Goal: Information Seeking & Learning: Compare options

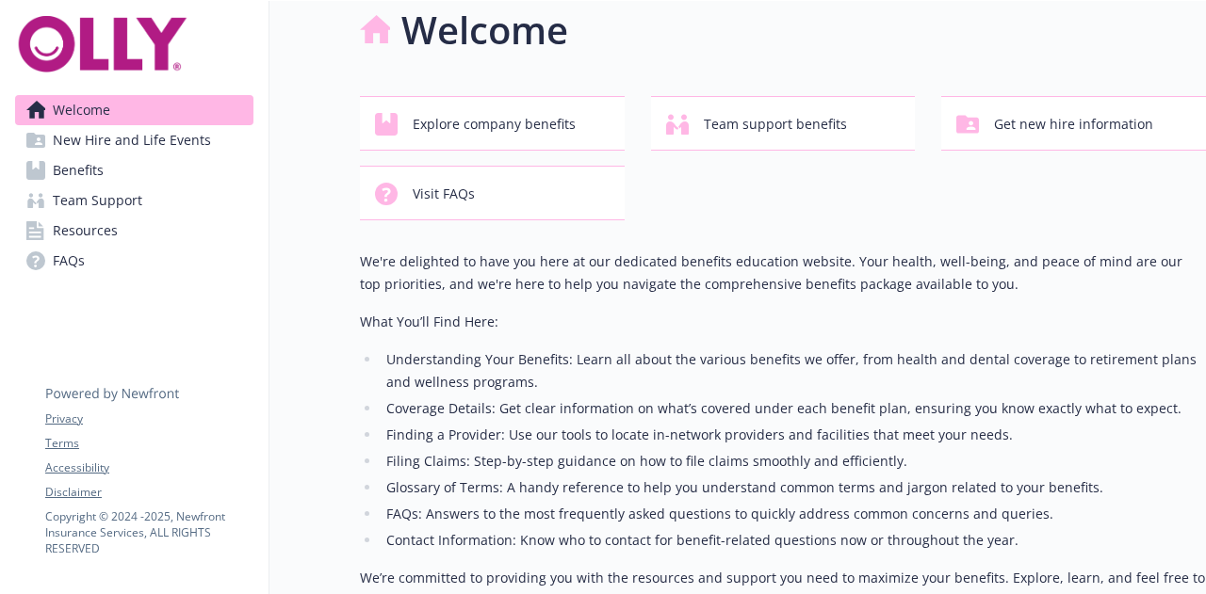
scroll to position [25, 0]
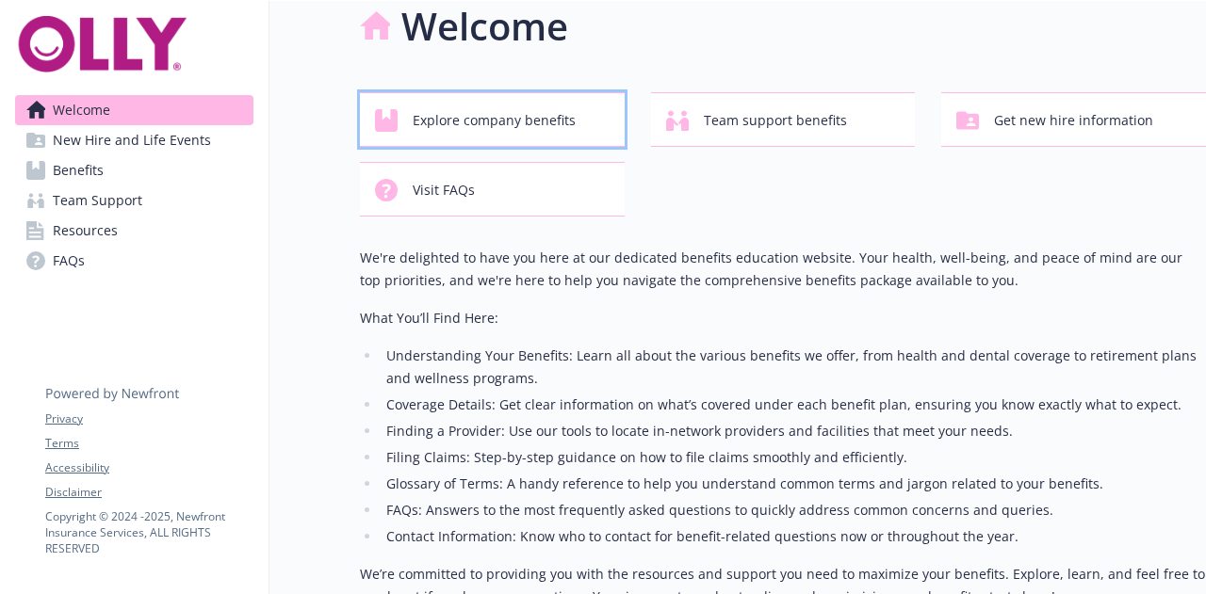
click at [522, 123] on span "Explore company benefits" at bounding box center [494, 121] width 163 height 36
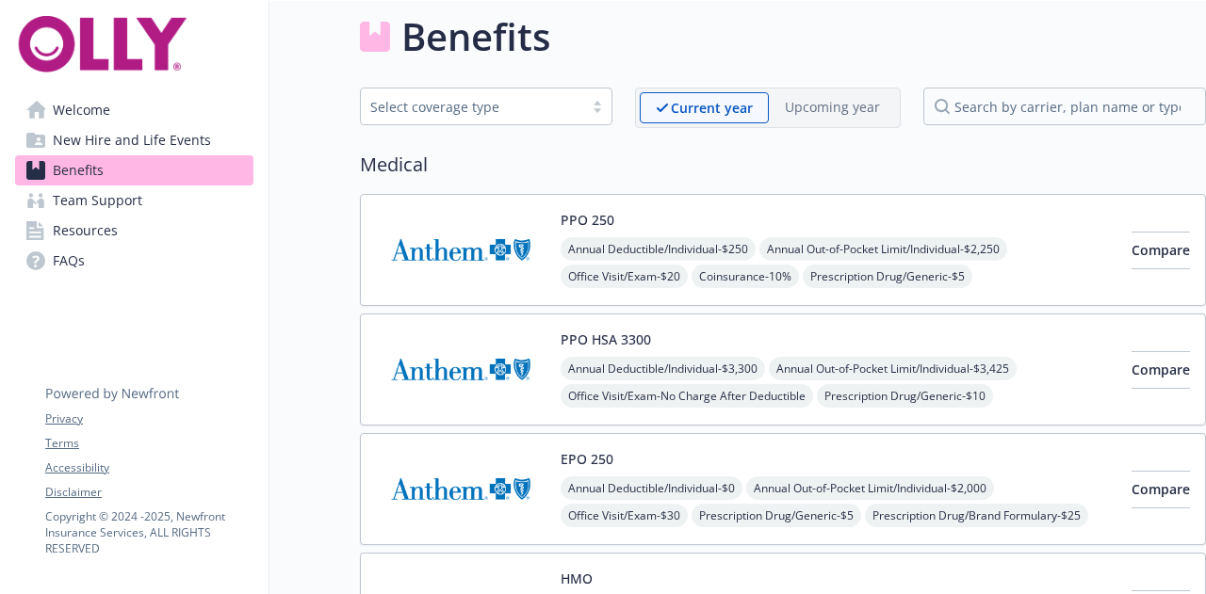
scroll to position [25, 0]
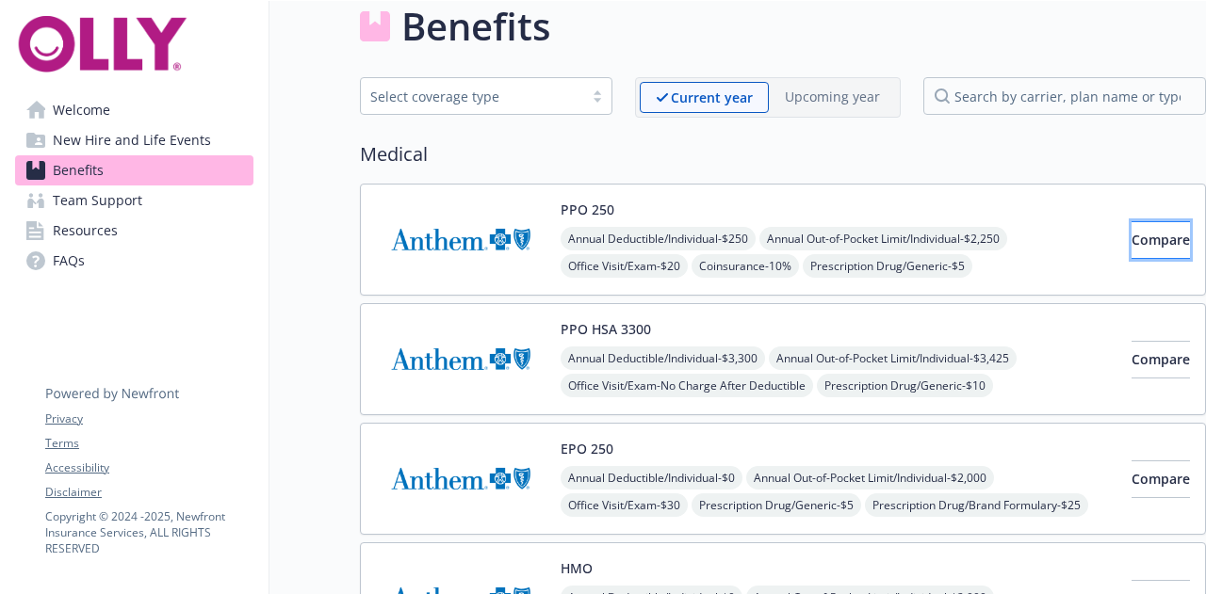
click at [1131, 239] on button "Compare" at bounding box center [1160, 240] width 58 height 38
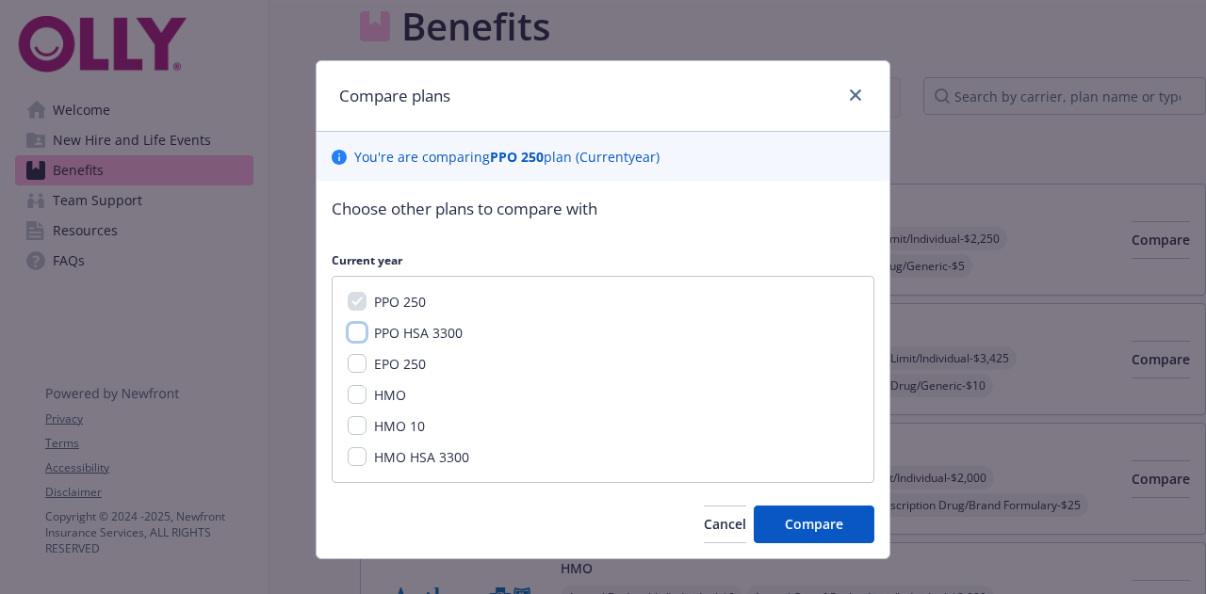
click at [357, 325] on input "PPO HSA 3300" at bounding box center [357, 332] width 19 height 19
checkbox input "true"
click at [793, 523] on span "Compare" at bounding box center [814, 524] width 58 height 18
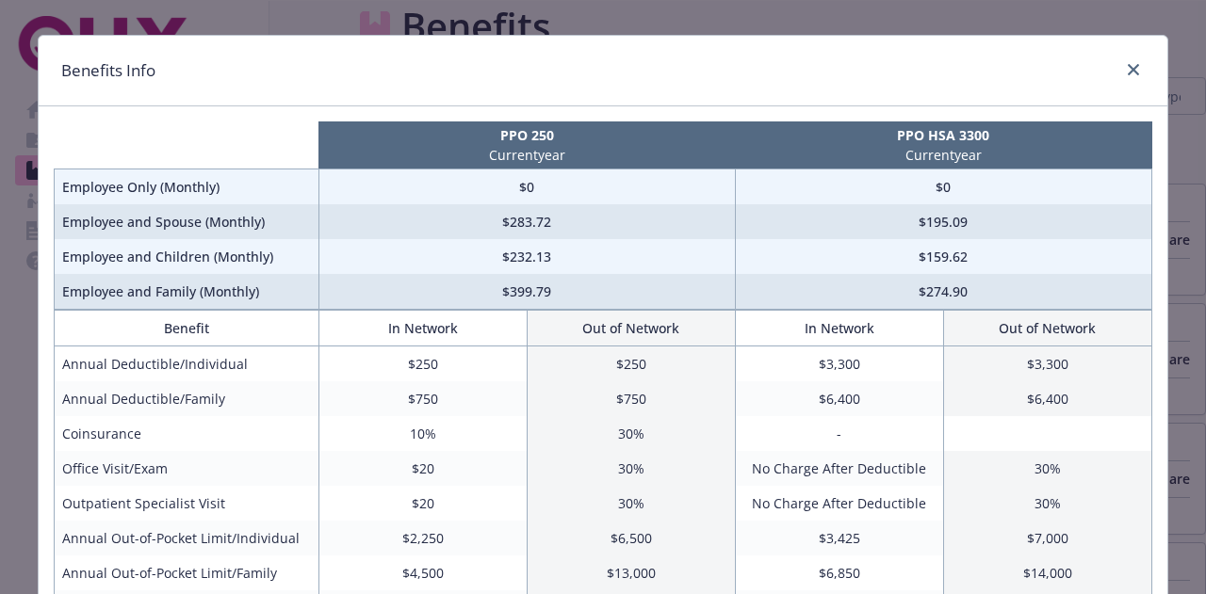
scroll to position [0, 0]
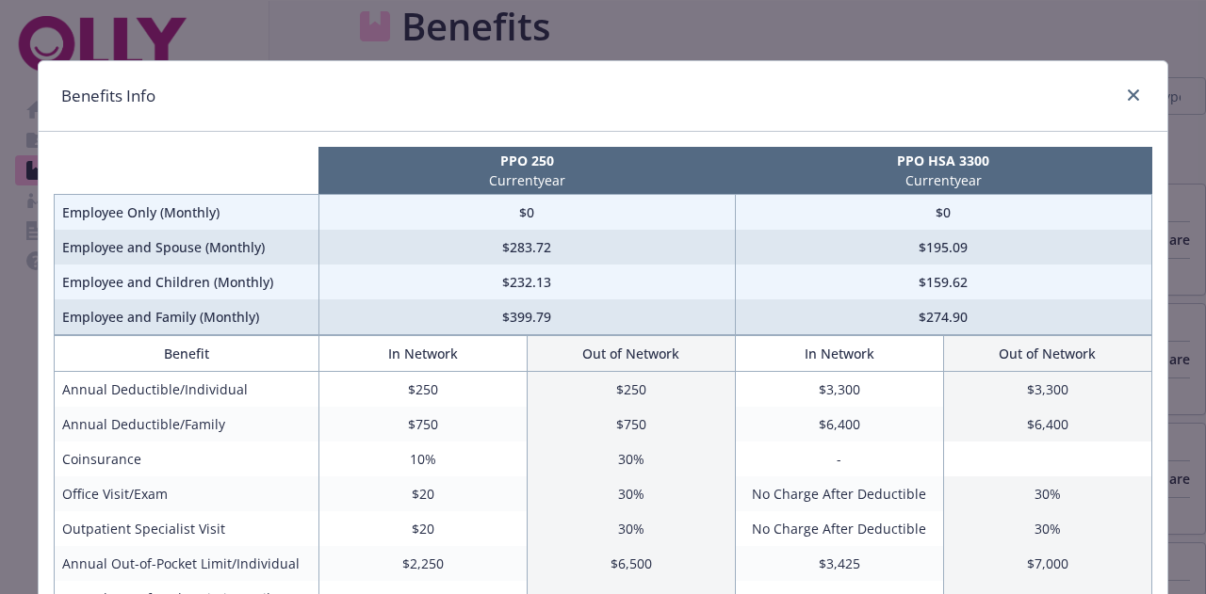
click at [1118, 86] on div "compare plan details" at bounding box center [1129, 96] width 30 height 24
click at [1132, 93] on link "close" at bounding box center [1133, 95] width 23 height 23
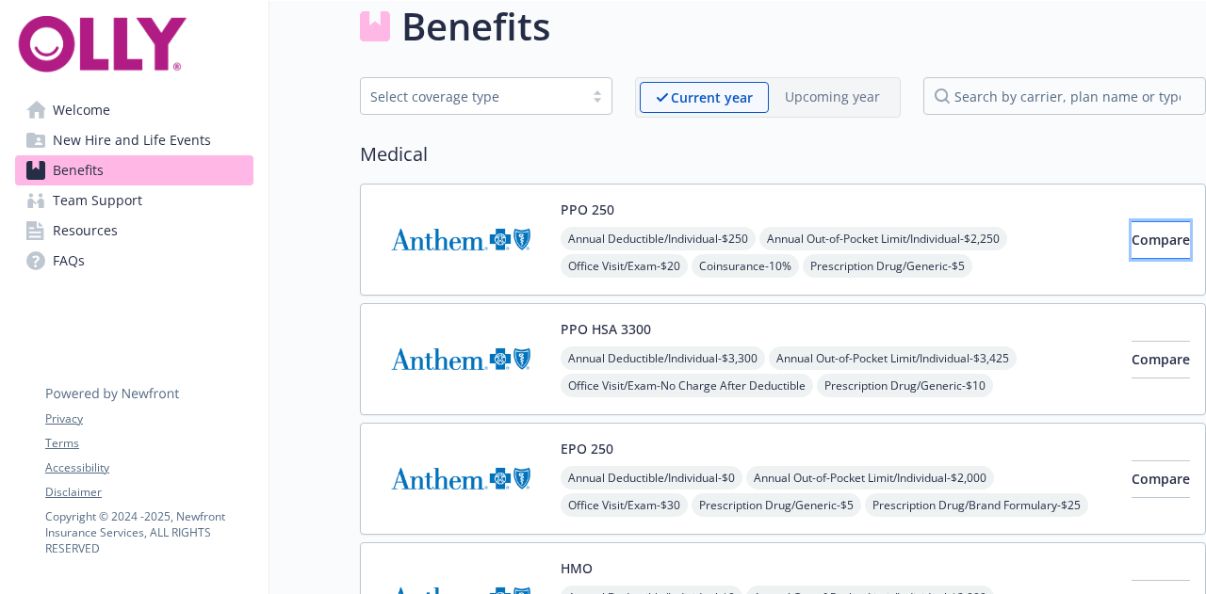
click at [1131, 244] on span "Compare" at bounding box center [1160, 240] width 58 height 18
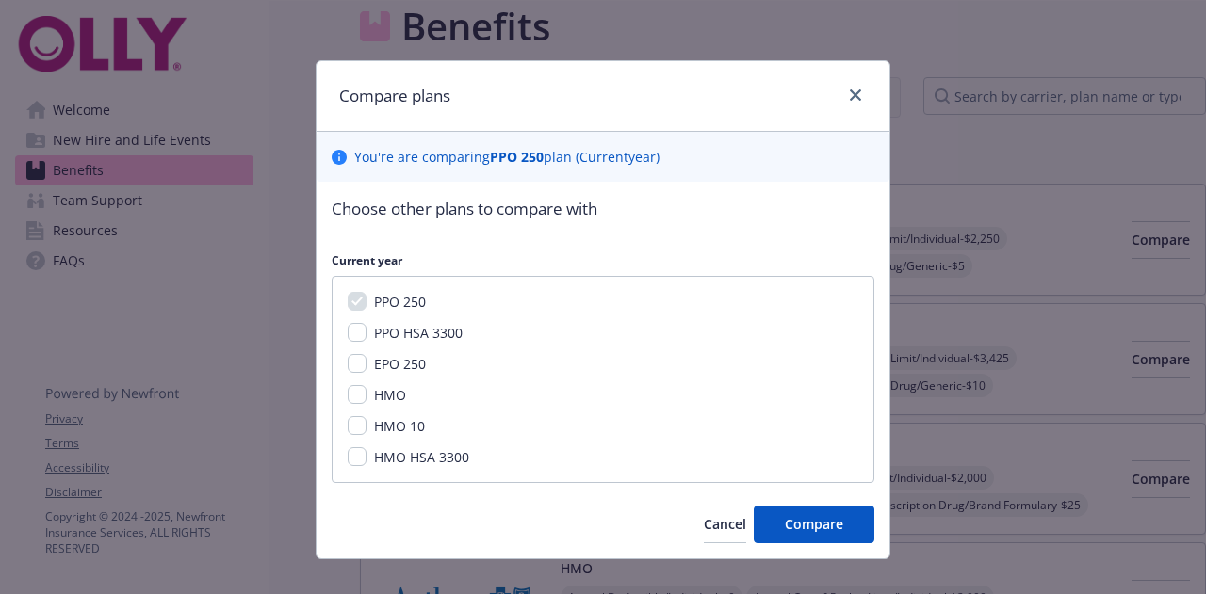
click at [366, 364] on div "EPO 250" at bounding box center [397, 364] width 63 height 20
click at [350, 365] on input "EPO 250" at bounding box center [357, 363] width 19 height 19
checkbox input "true"
click at [348, 422] on input "HMO 10" at bounding box center [357, 425] width 19 height 19
checkbox input "true"
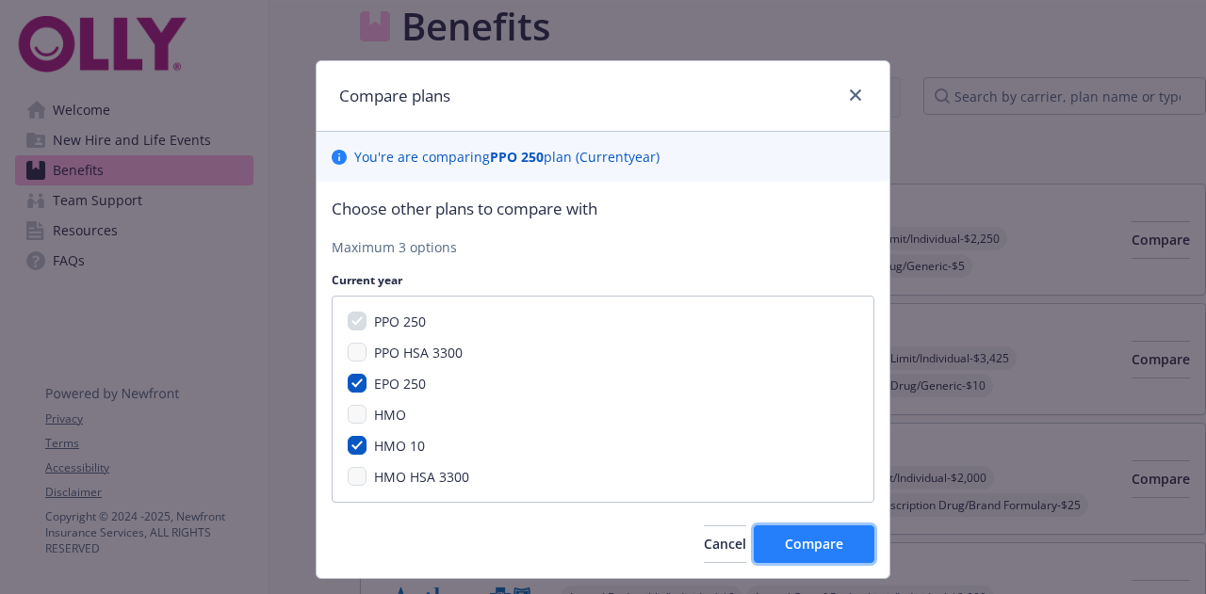
click at [769, 534] on button "Compare" at bounding box center [814, 545] width 121 height 38
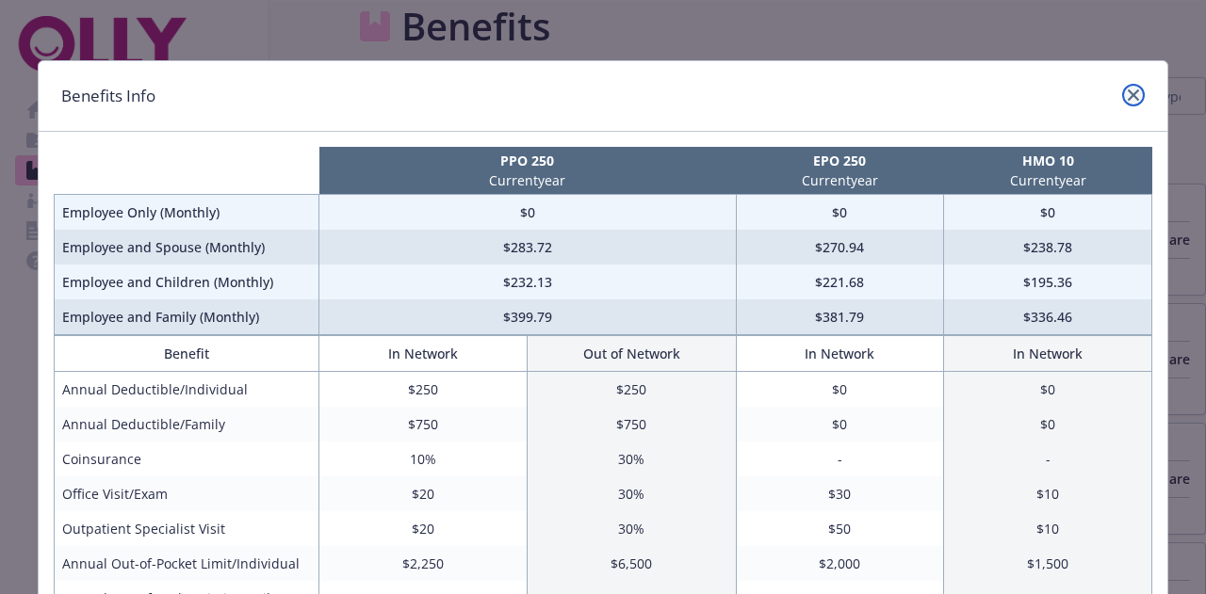
click at [1122, 88] on link "close" at bounding box center [1133, 95] width 23 height 23
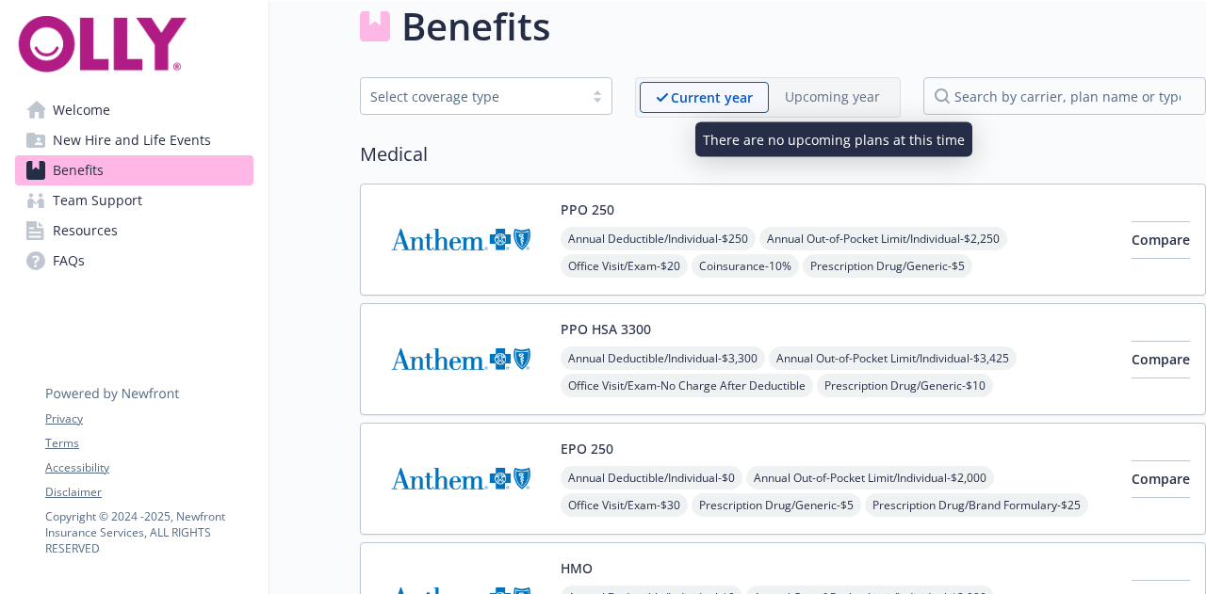
click at [808, 95] on p "Upcoming year" at bounding box center [832, 97] width 95 height 20
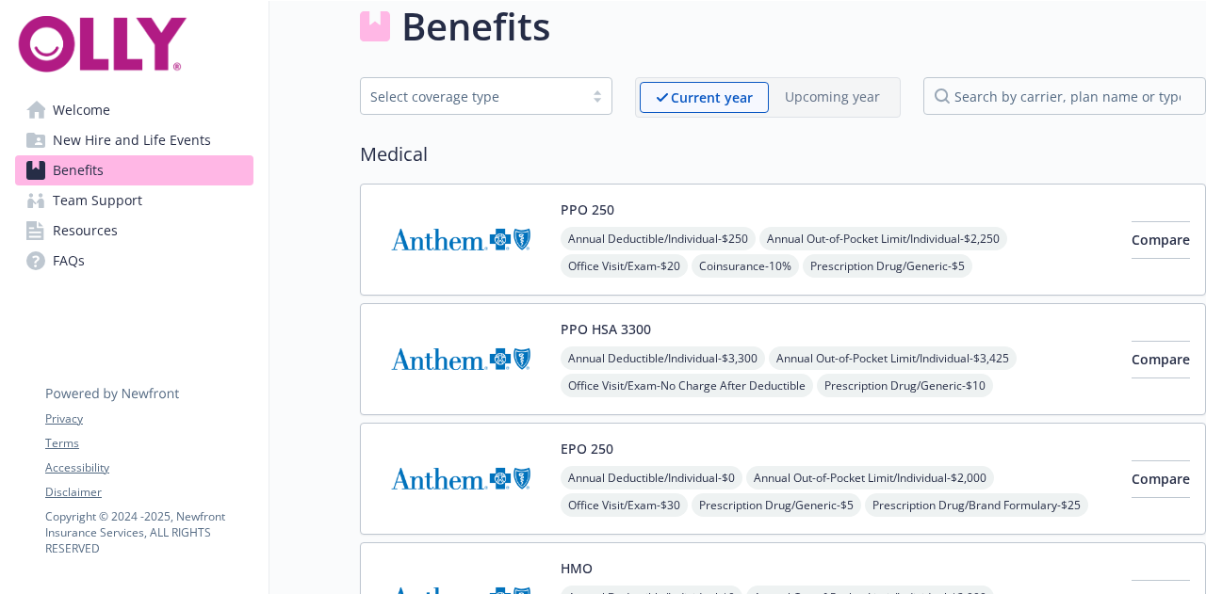
click at [70, 108] on span "Welcome" at bounding box center [81, 110] width 57 height 30
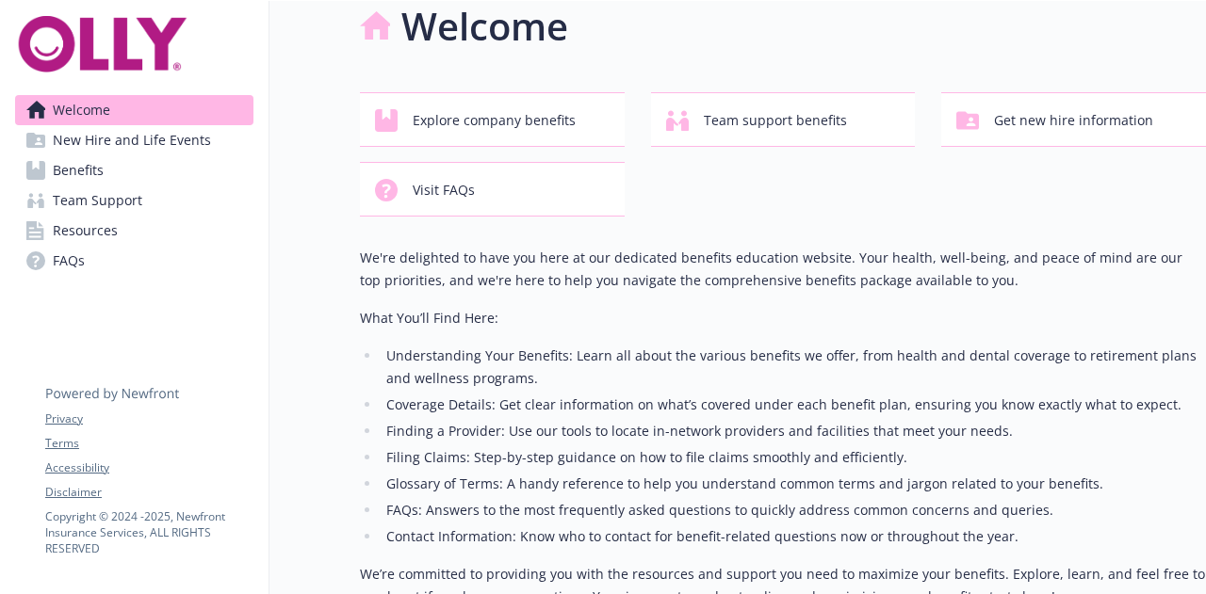
click at [83, 61] on img at bounding box center [102, 44] width 174 height 57
